Goal: Task Accomplishment & Management: Manage account settings

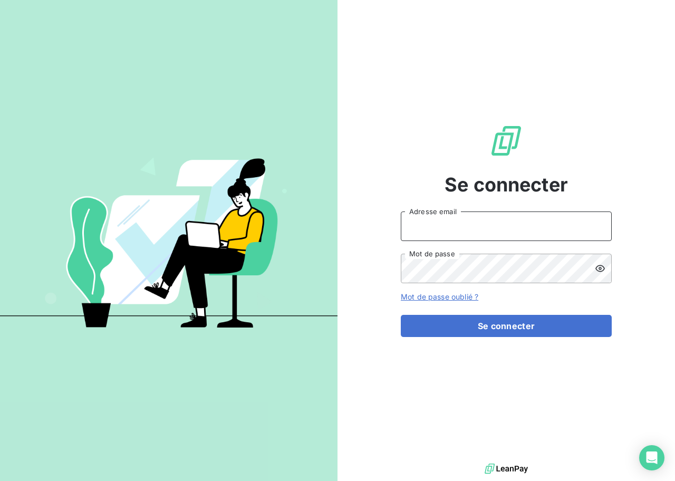
type input "[EMAIL_ADDRESS][DOMAIN_NAME]"
click at [443, 337] on div "Se connecter [EMAIL_ADDRESS][DOMAIN_NAME] Adresse email Mot de passe Mot de pas…" at bounding box center [506, 230] width 211 height 461
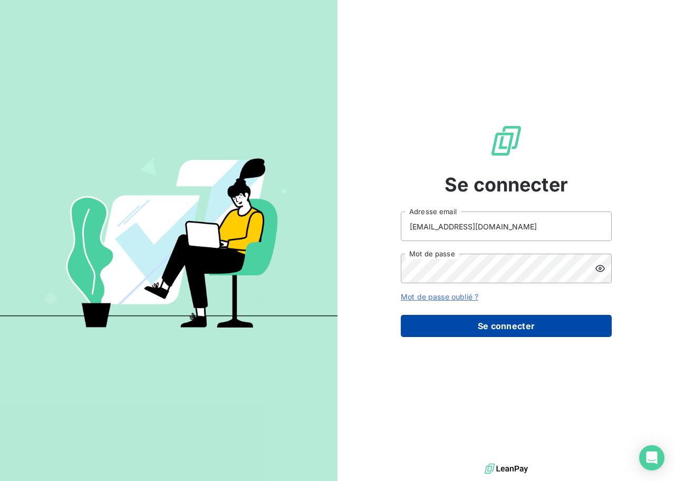
click at [443, 334] on button "Se connecter" at bounding box center [506, 326] width 211 height 22
